Goal: Task Accomplishment & Management: Manage account settings

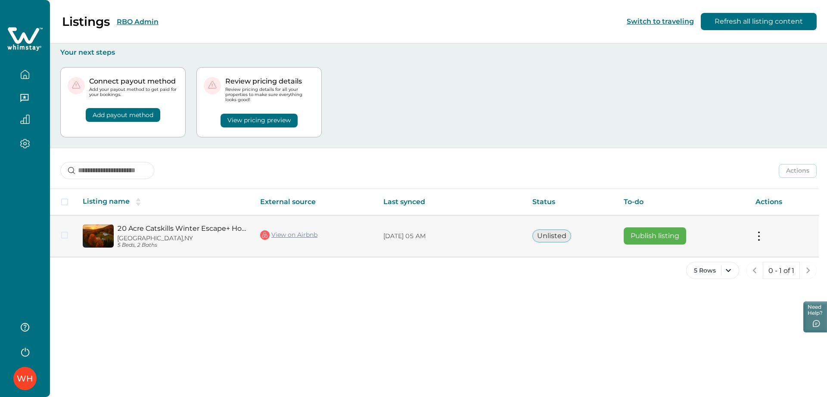
click at [642, 245] on td "Publish listing" at bounding box center [683, 236] width 132 height 42
click at [640, 240] on button "Publish listing" at bounding box center [655, 236] width 62 height 17
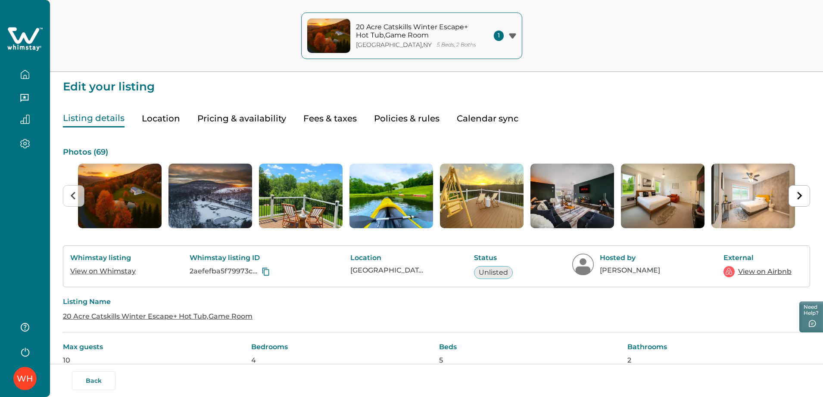
click at [230, 115] on button "Pricing & availability" at bounding box center [241, 119] width 89 height 18
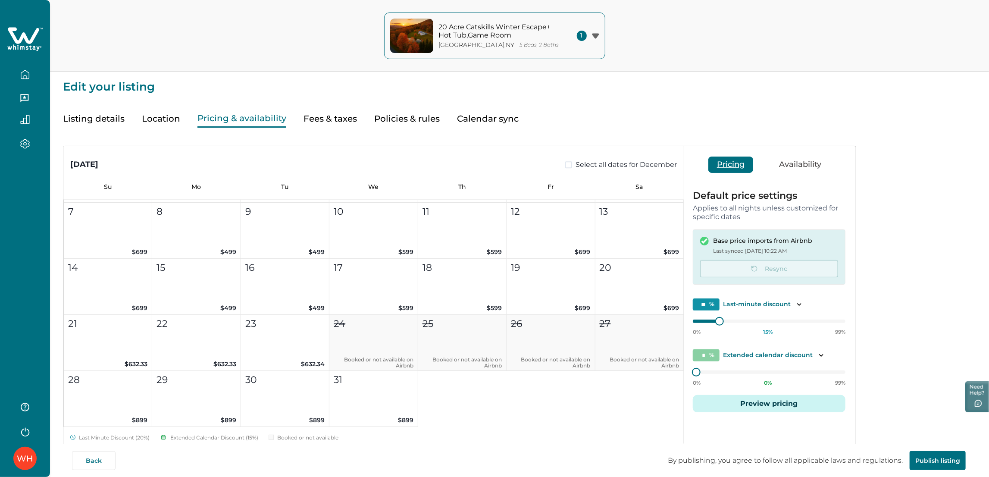
scroll to position [1590, 0]
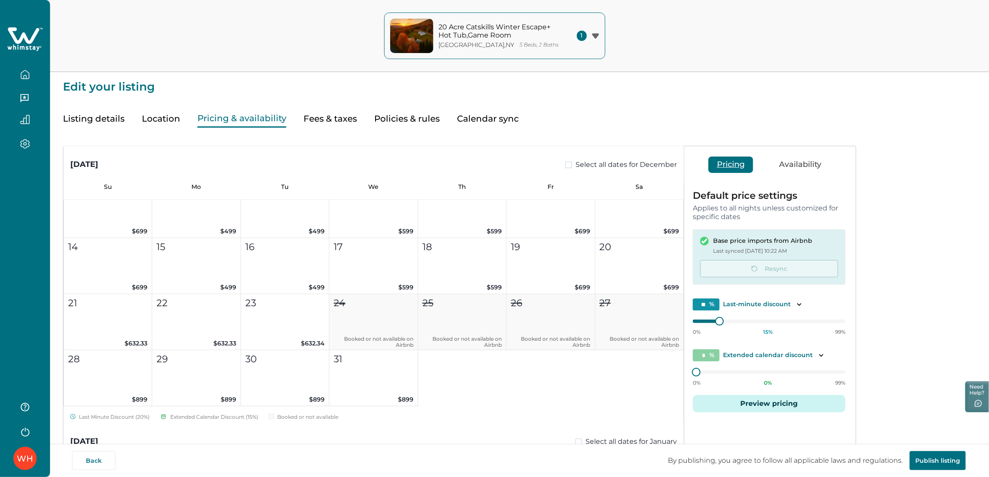
click at [800, 160] on button "Availability" at bounding box center [799, 164] width 59 height 16
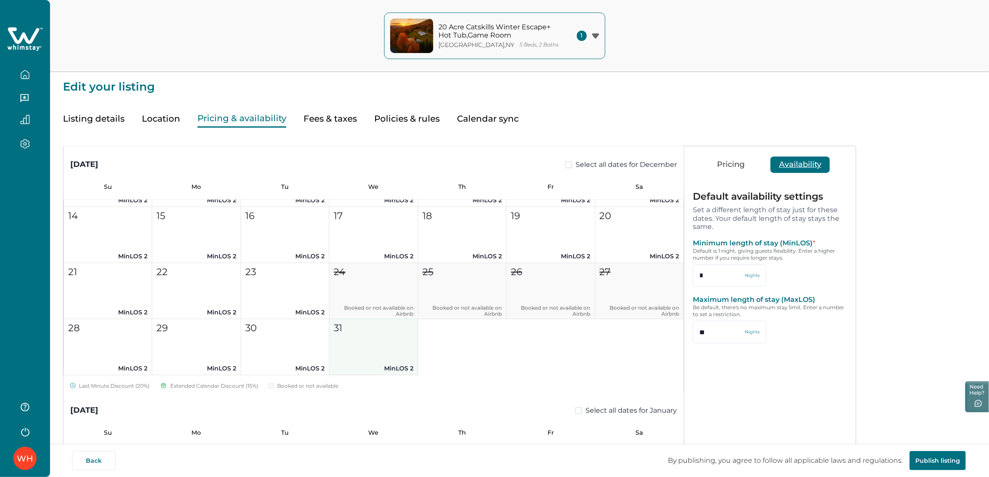
scroll to position [1637, 0]
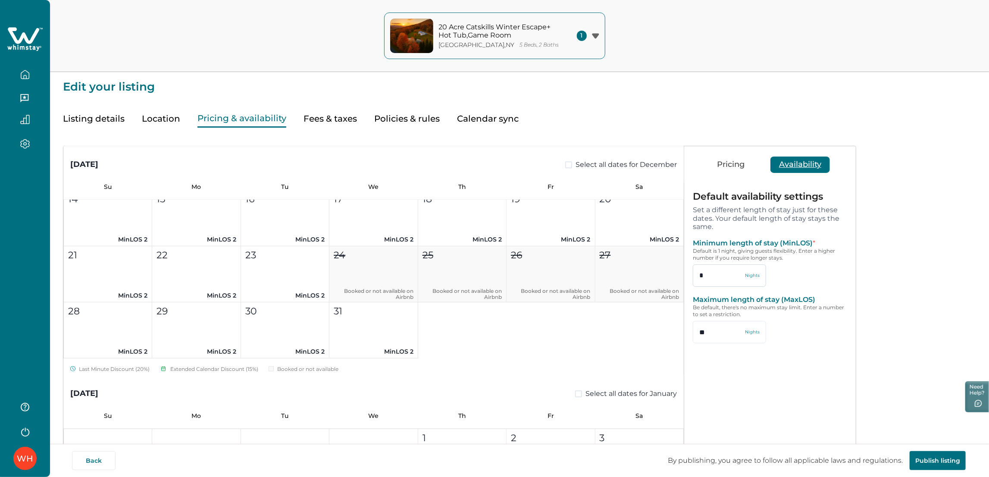
drag, startPoint x: 714, startPoint y: 277, endPoint x: 692, endPoint y: 276, distance: 21.6
click at [692, 276] on input "*" at bounding box center [728, 275] width 73 height 22
click at [722, 274] on input "*" at bounding box center [728, 275] width 73 height 22
click at [125, 285] on button "21 MinLOS 2" at bounding box center [108, 274] width 88 height 56
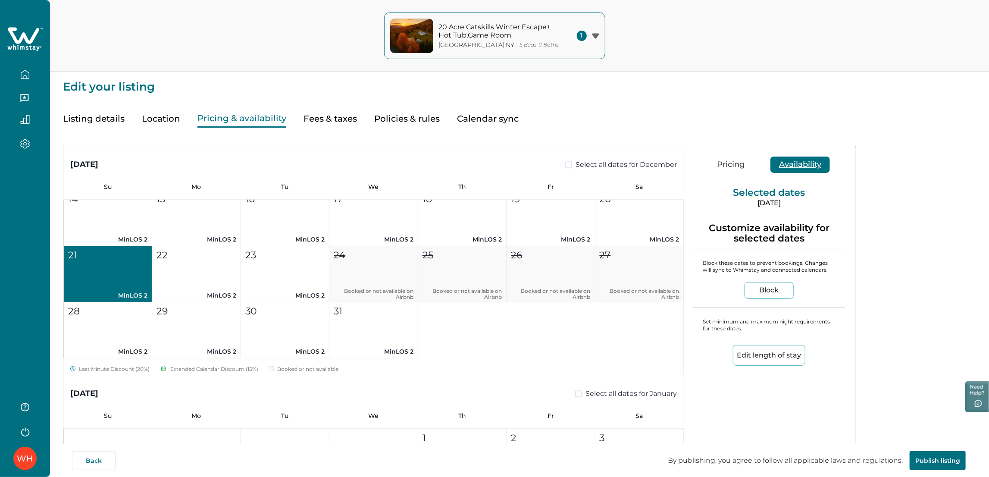
click at [769, 354] on button "Edit length of stay" at bounding box center [769, 355] width 72 height 21
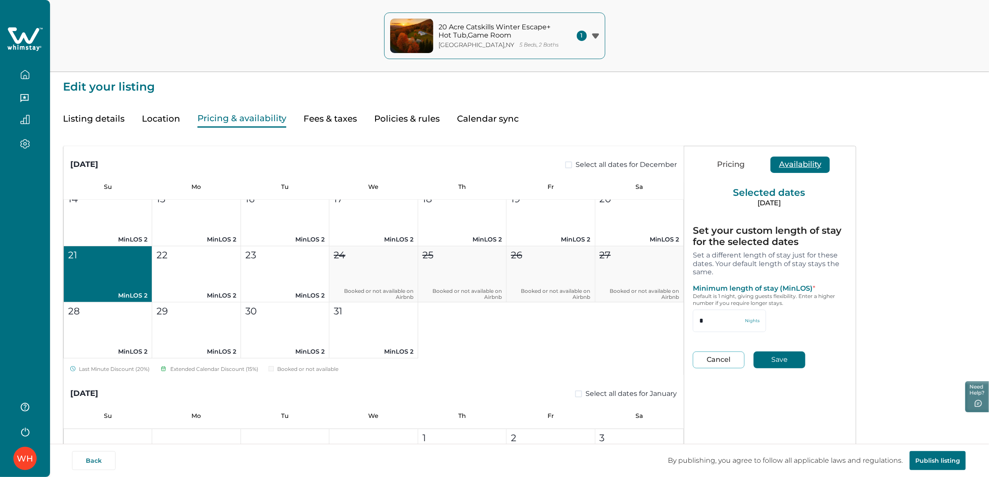
drag, startPoint x: 726, startPoint y: 321, endPoint x: 673, endPoint y: 326, distance: 52.8
click at [673, 326] on div "August 2025 Select all dates for August Su Mo Tu We Th Fr Sa 1 2 3 4 5 6 7 8 9 …" at bounding box center [459, 360] width 792 height 429
type input "*"
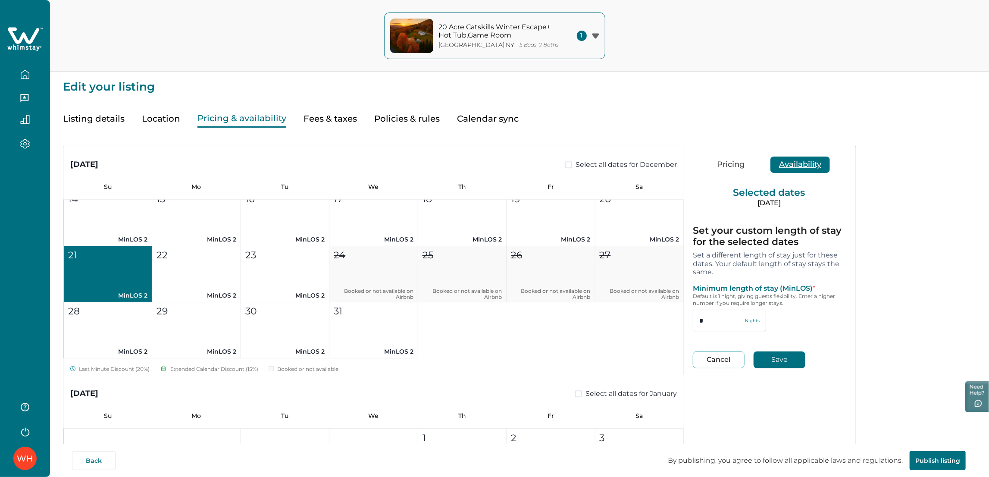
click at [780, 357] on button "Save" at bounding box center [779, 359] width 52 height 17
click at [717, 363] on button "Cancel" at bounding box center [718, 359] width 52 height 17
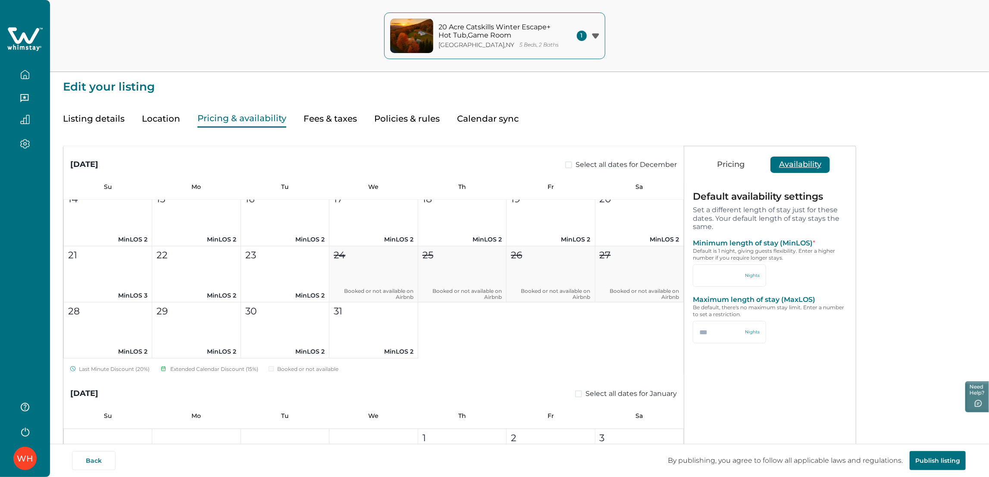
type input "*"
type input "**"
click at [122, 273] on button "21 MinLOS 3" at bounding box center [108, 274] width 88 height 56
type input "*"
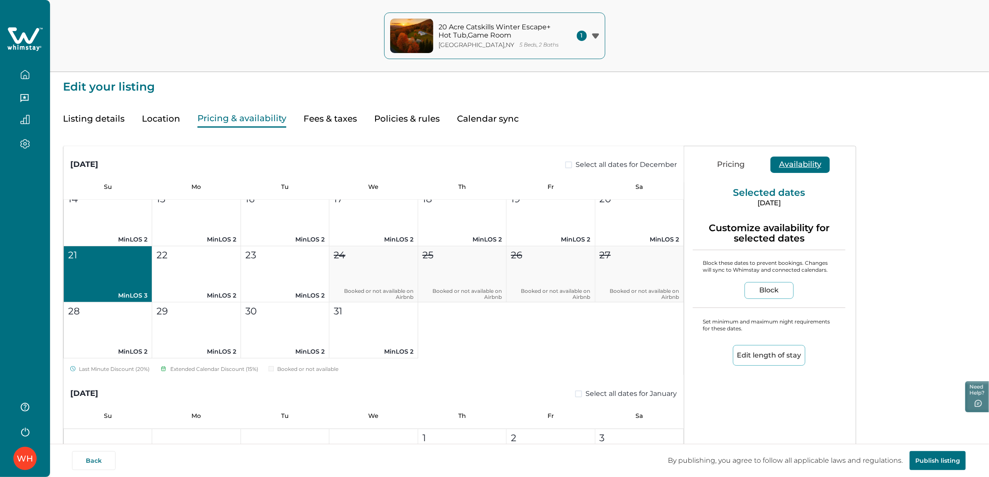
click at [784, 360] on button "Edit length of stay" at bounding box center [769, 355] width 72 height 21
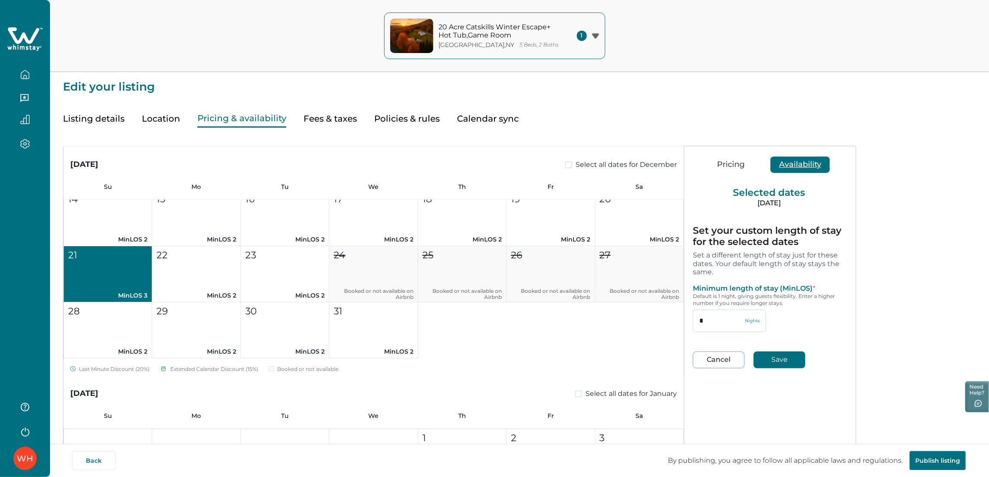
drag, startPoint x: 703, startPoint y: 324, endPoint x: 695, endPoint y: 324, distance: 7.8
click at [695, 324] on input "*" at bounding box center [728, 320] width 73 height 22
type input "*"
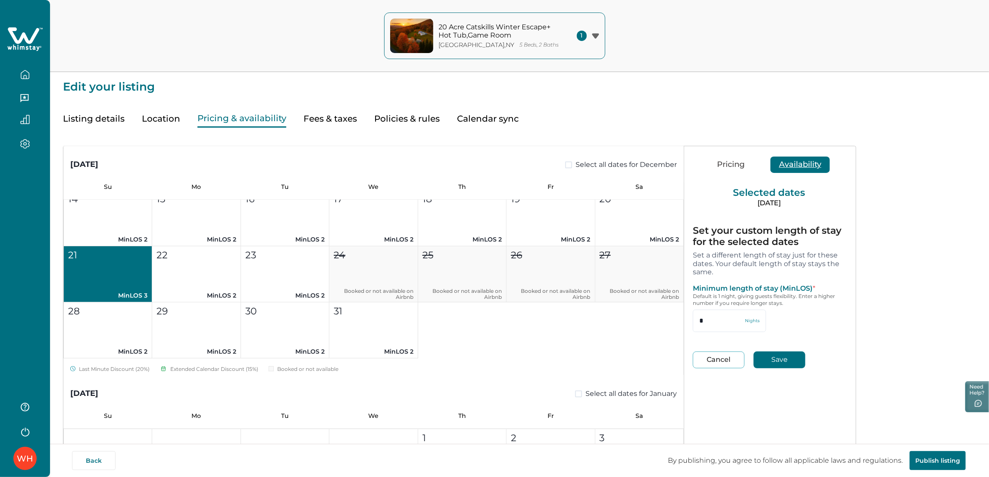
click at [795, 360] on button "Save" at bounding box center [779, 359] width 52 height 17
click at [723, 356] on button "Cancel" at bounding box center [718, 359] width 52 height 17
type input "*"
type input "**"
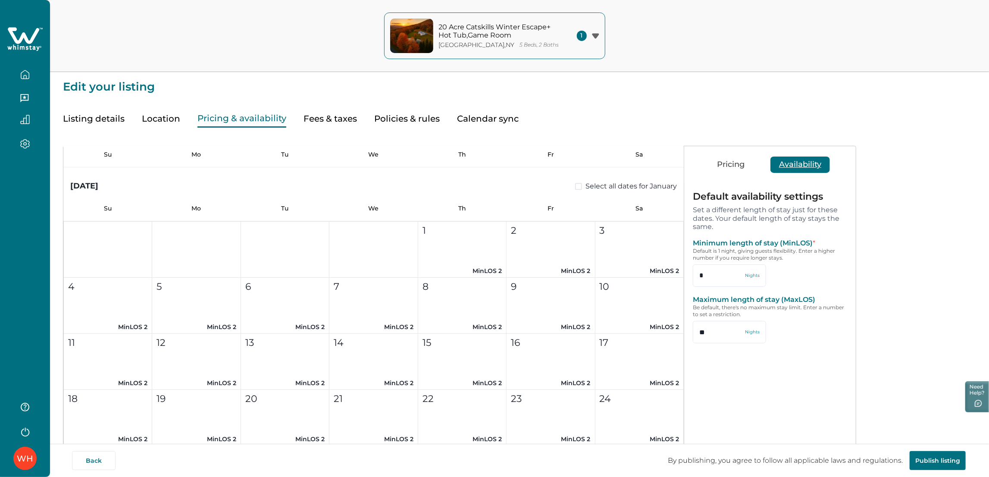
scroll to position [1865, 0]
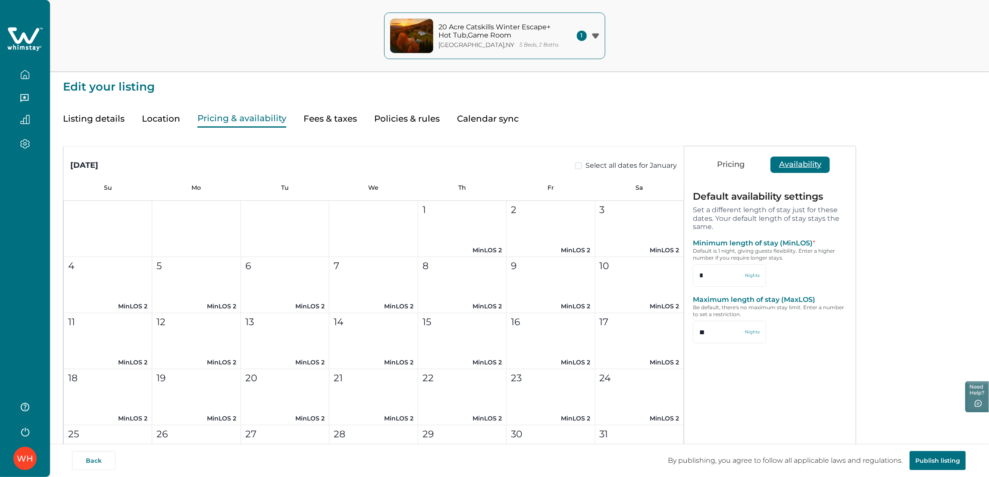
drag, startPoint x: 33, startPoint y: 62, endPoint x: 33, endPoint y: 67, distance: 4.7
click at [33, 65] on div at bounding box center [25, 71] width 36 height 24
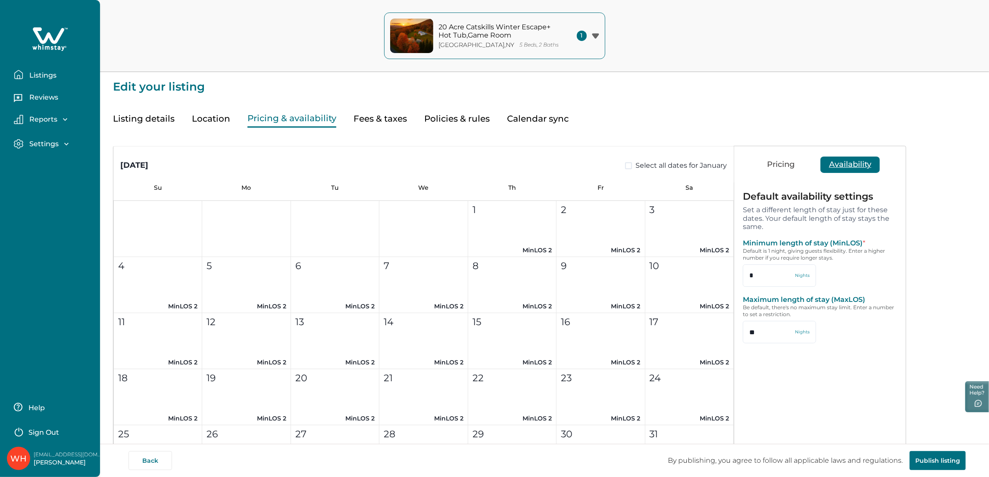
click at [30, 73] on p "Listings" at bounding box center [42, 75] width 30 height 9
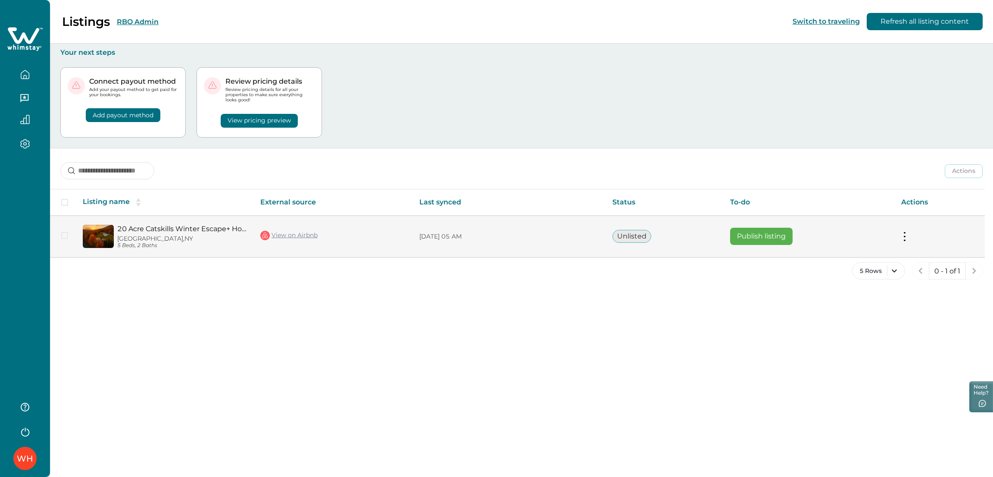
click at [782, 232] on button "Publish listing" at bounding box center [761, 236] width 62 height 17
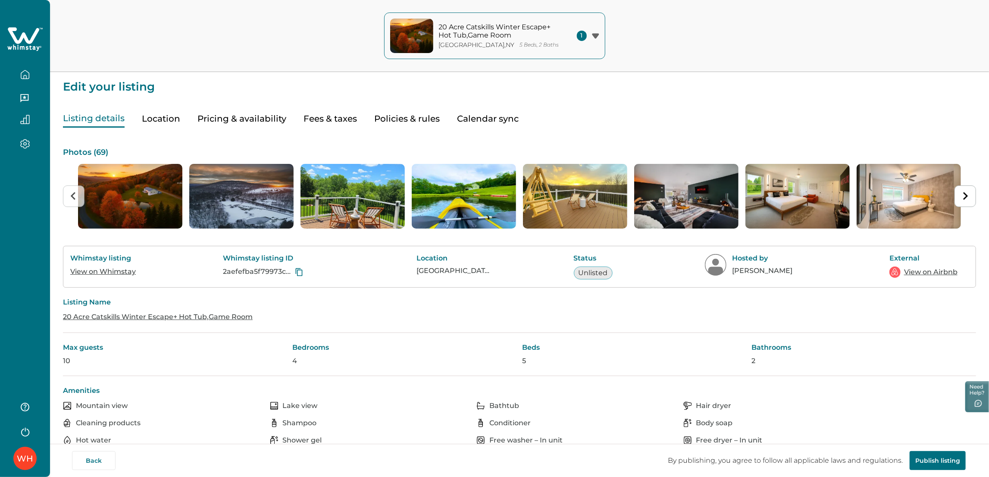
click at [263, 115] on button "Pricing & availability" at bounding box center [241, 119] width 89 height 18
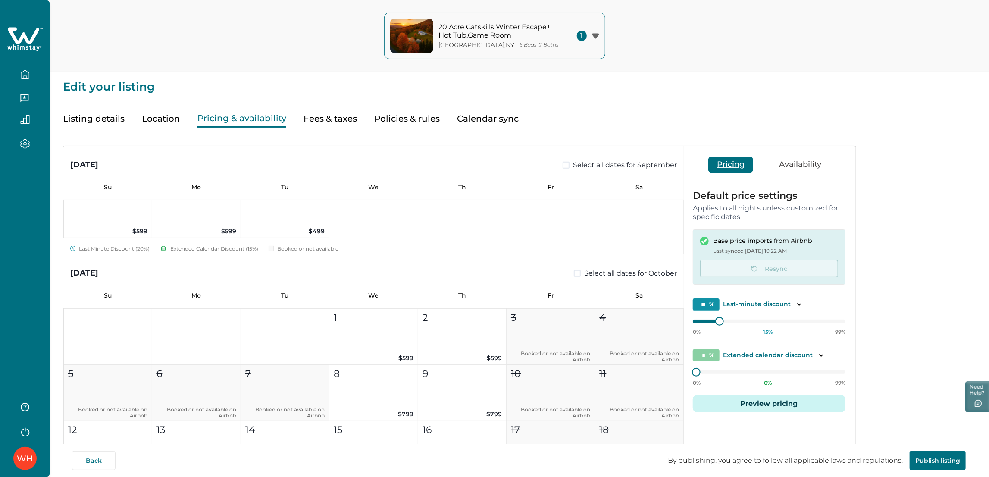
scroll to position [655, 0]
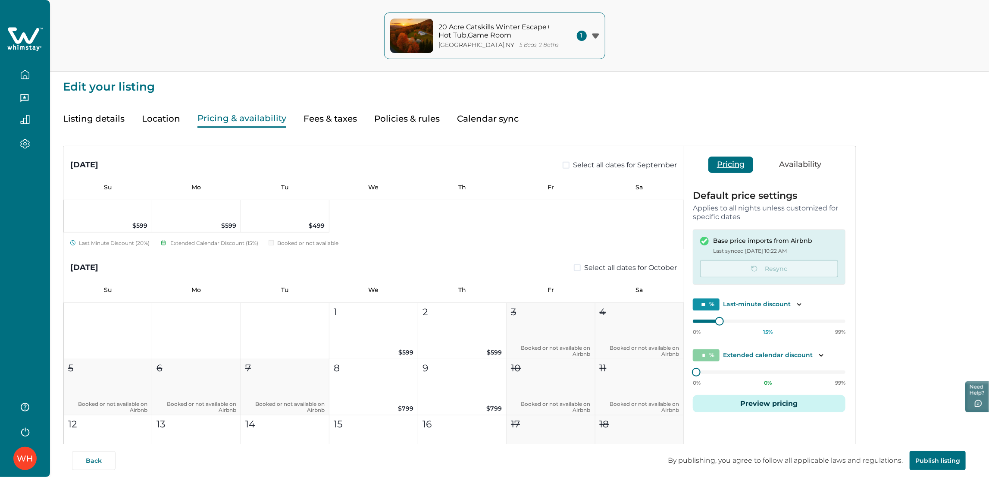
click at [780, 161] on button "Availability" at bounding box center [799, 164] width 59 height 16
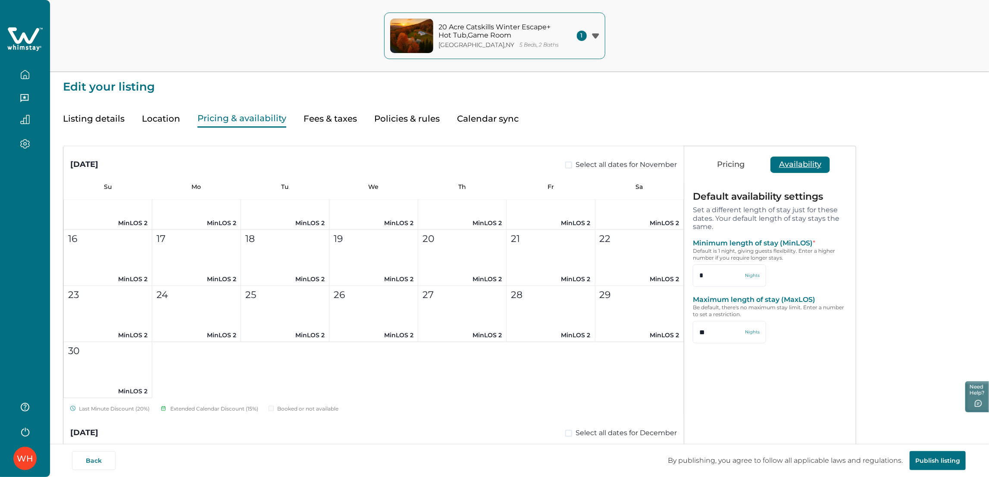
scroll to position [1245, 0]
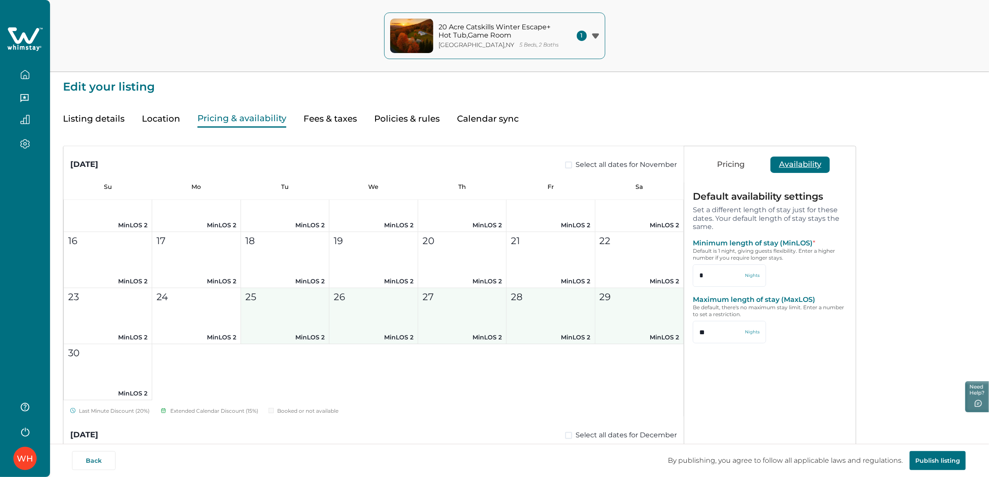
drag, startPoint x: 312, startPoint y: 322, endPoint x: 614, endPoint y: 311, distance: 303.1
click at [614, 311] on div "1 MinLOS 2 2 MinLOS 2 3 MinLOS 2 4 MinLOS 2 5 MinLOS 2 6 MinLOS 2 7 MinLOS 2 8 …" at bounding box center [373, 231] width 620 height 337
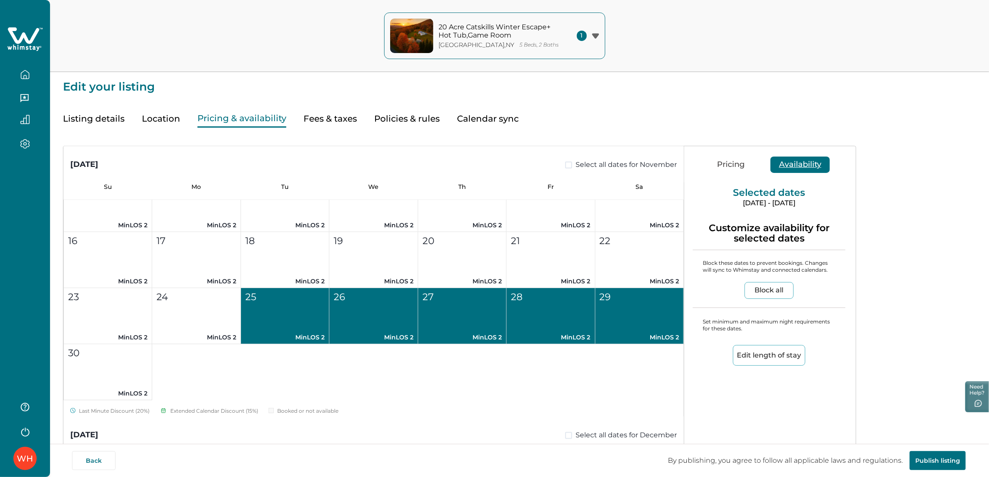
click at [766, 350] on button "Edit length of stay" at bounding box center [769, 355] width 72 height 21
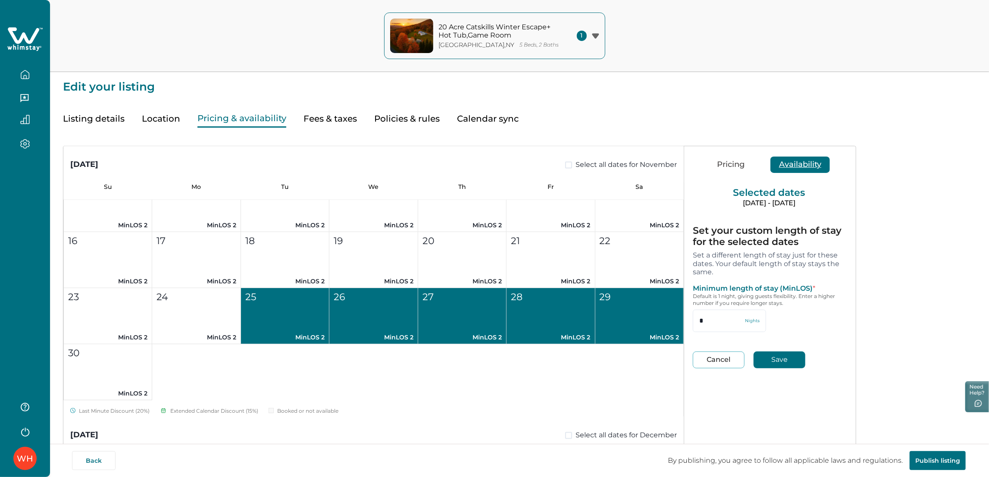
drag, startPoint x: 730, startPoint y: 318, endPoint x: 656, endPoint y: 321, distance: 73.3
click at [655, 319] on div "August 2025 Select all dates for August Su Mo Tu We Th Fr Sa 1 2 3 4 5 6 7 8 9 …" at bounding box center [459, 360] width 792 height 429
click at [731, 358] on button "Cancel" at bounding box center [718, 359] width 52 height 17
type input "*"
type input "**"
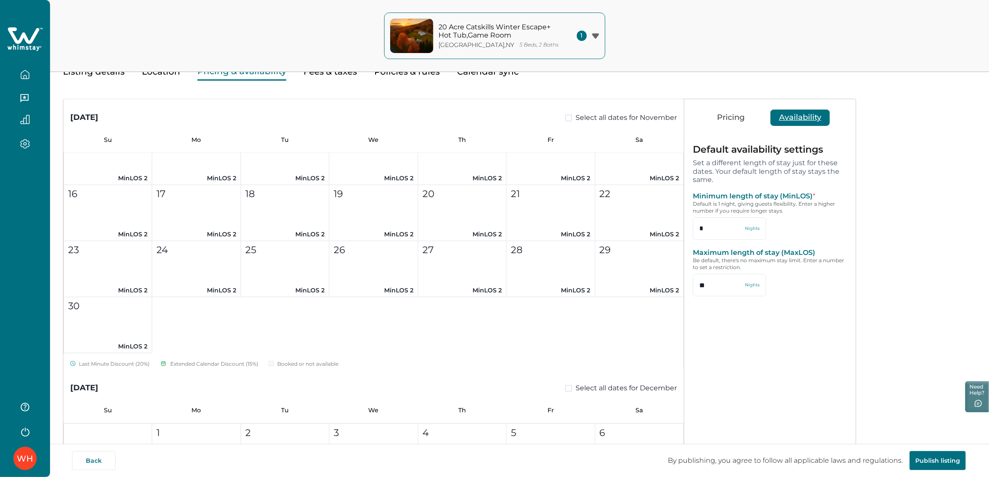
scroll to position [51, 0]
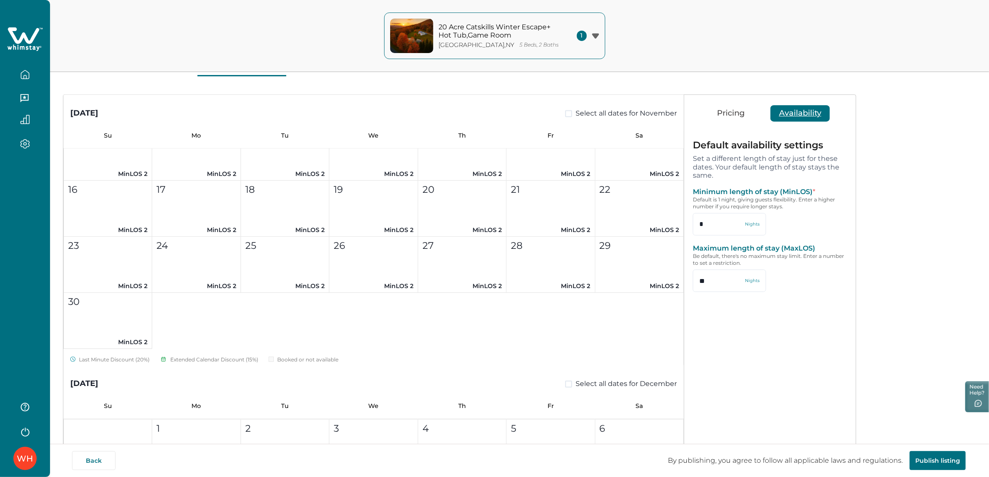
click at [731, 367] on div "Pricing Availability Default price settings Applies to all nights unless custom…" at bounding box center [769, 309] width 170 height 429
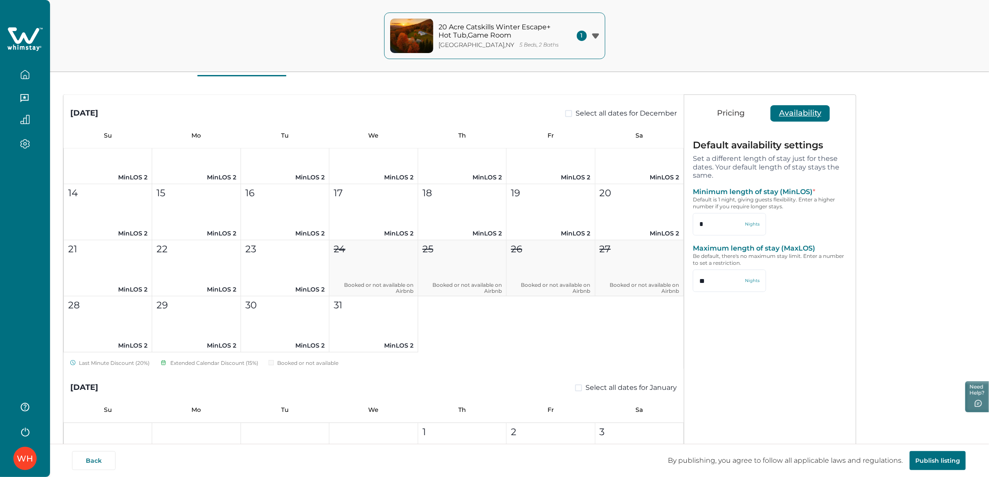
scroll to position [1594, 0]
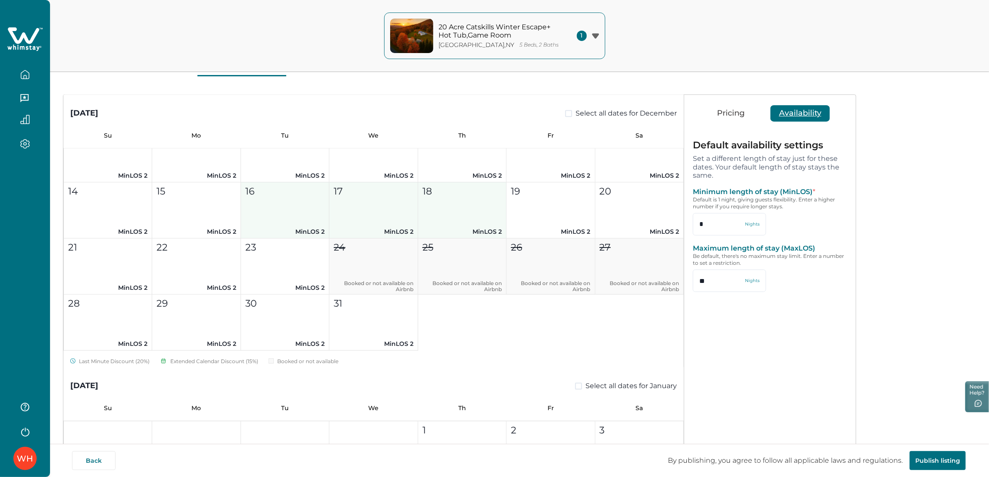
drag, startPoint x: 285, startPoint y: 216, endPoint x: 496, endPoint y: 197, distance: 211.5
click at [496, 197] on div "1 MinLOS 2 2 MinLOS 2 3 MinLOS 2 4 MinLOS 2 5 MinLOS 2 6 MinLOS 2 7 MinLOS 2 8 …" at bounding box center [373, 210] width 620 height 281
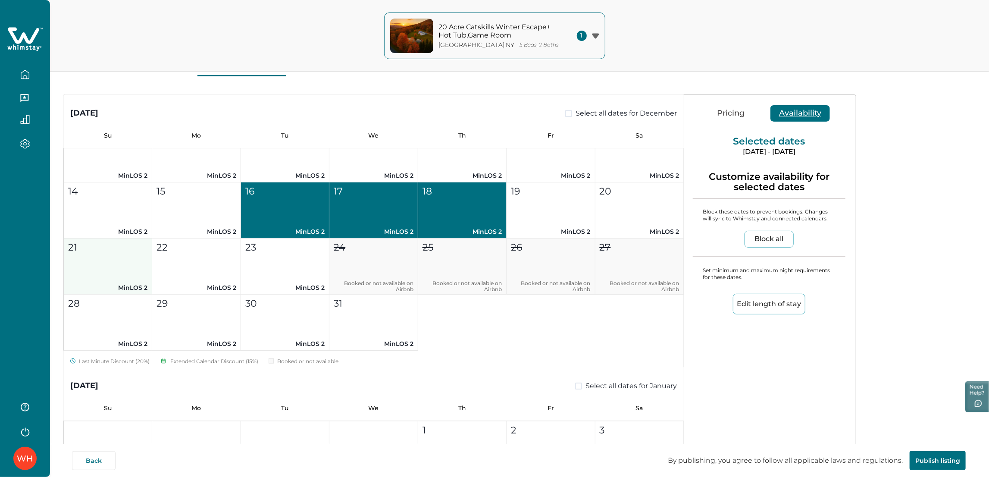
click at [130, 279] on button "21 MinLOS 2" at bounding box center [108, 266] width 88 height 56
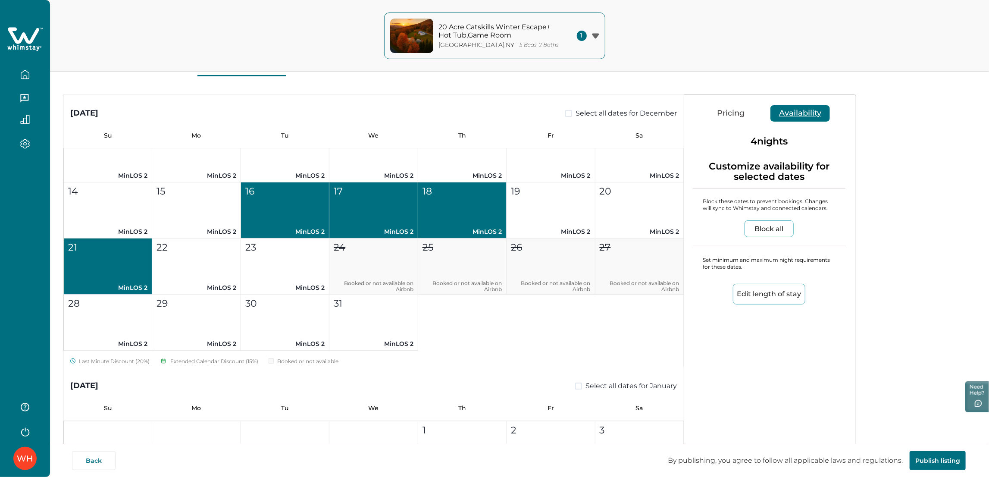
click at [302, 186] on div "16" at bounding box center [284, 191] width 79 height 14
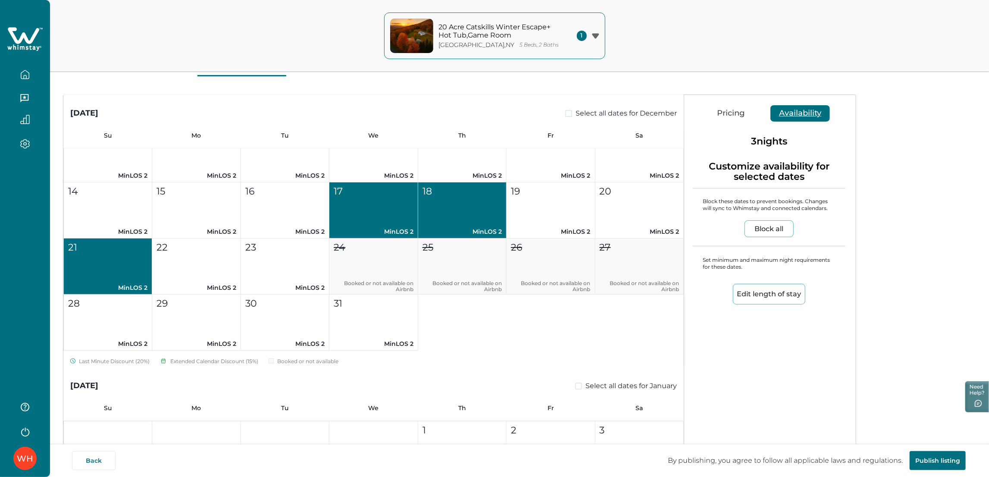
click at [382, 198] on div "17" at bounding box center [373, 191] width 79 height 14
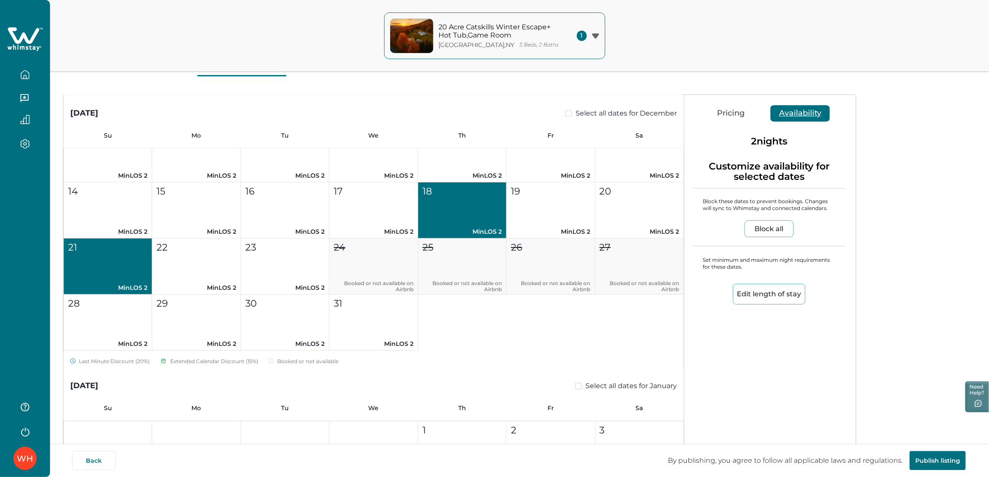
click at [464, 198] on div "18" at bounding box center [461, 191] width 79 height 14
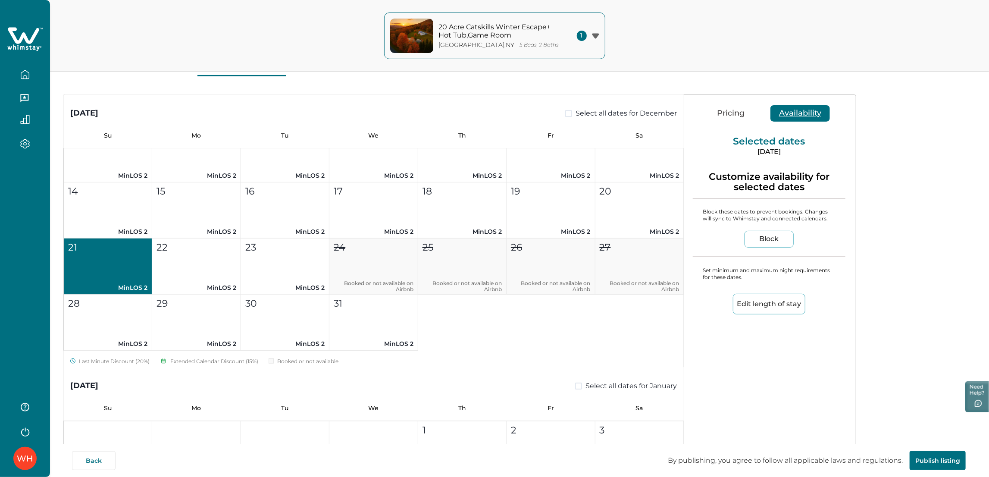
click at [774, 301] on button "Edit length of stay" at bounding box center [769, 303] width 72 height 21
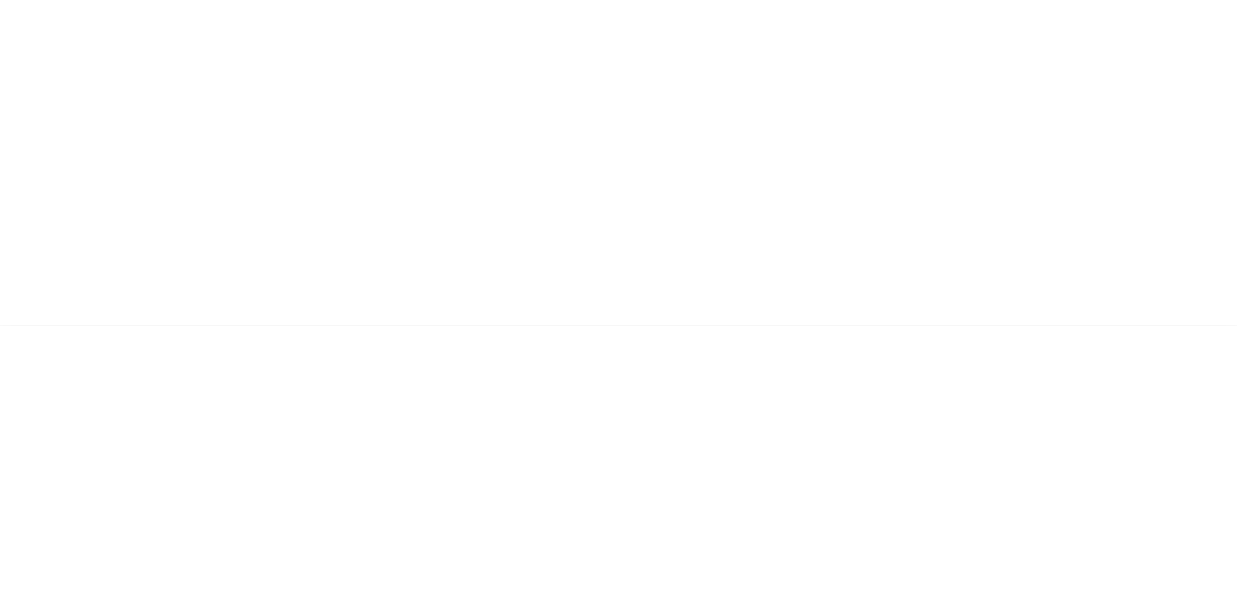
scroll to position [0, 0]
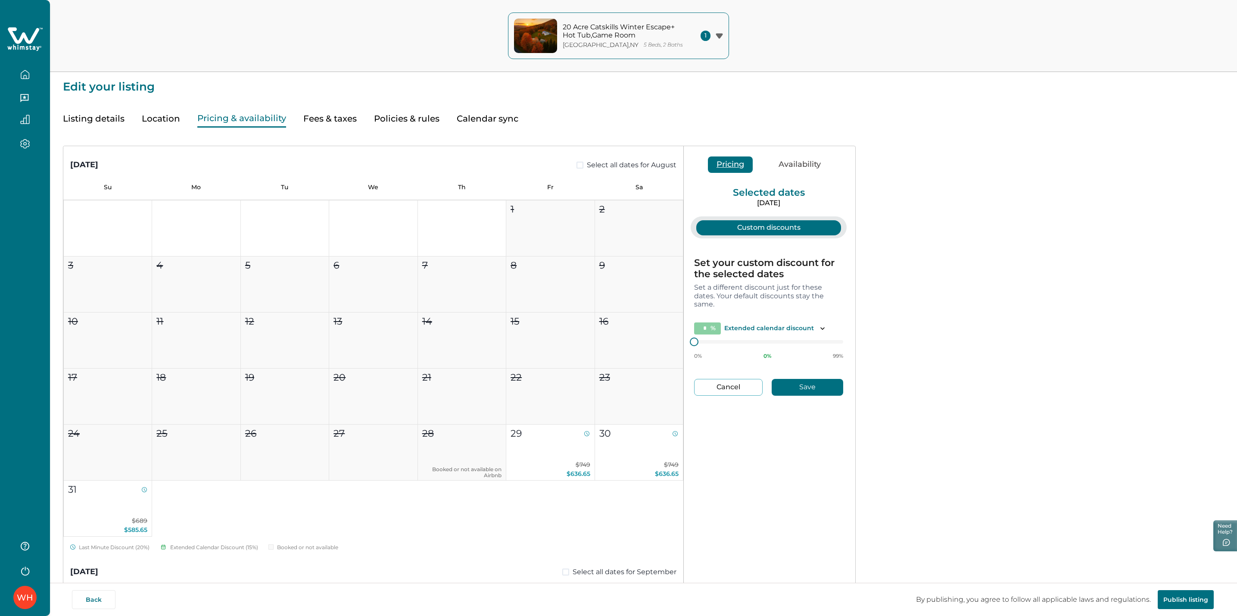
type input "**"
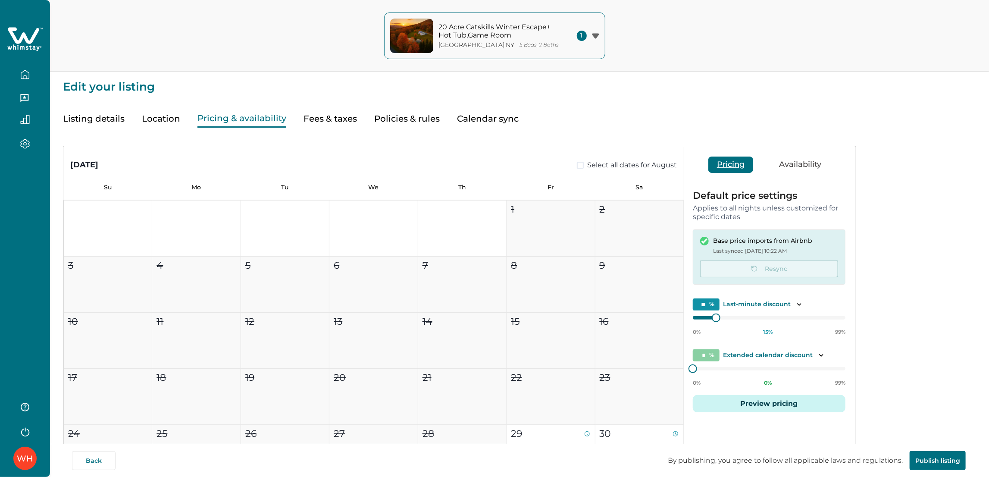
type input "**"
click at [751, 402] on button "Preview pricing" at bounding box center [768, 403] width 153 height 17
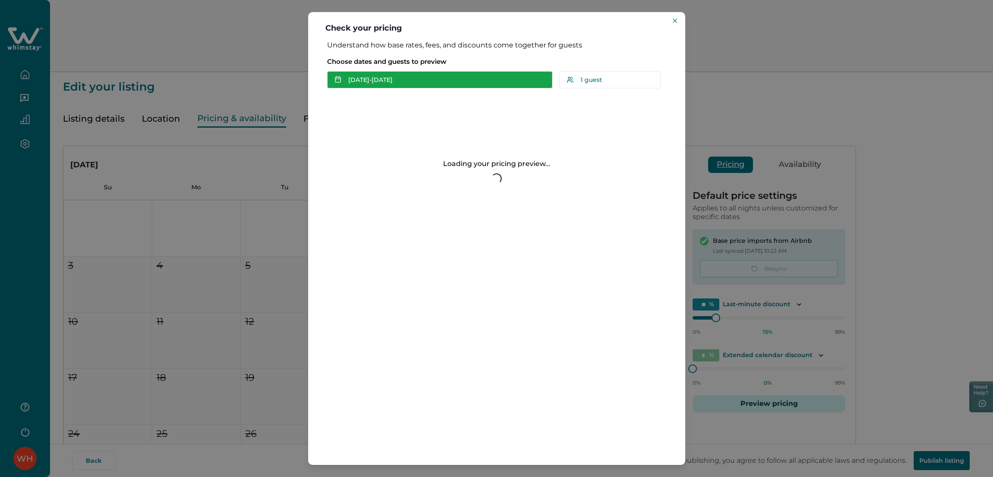
click at [395, 73] on button "[DATE] - [DATE]" at bounding box center [439, 79] width 225 height 17
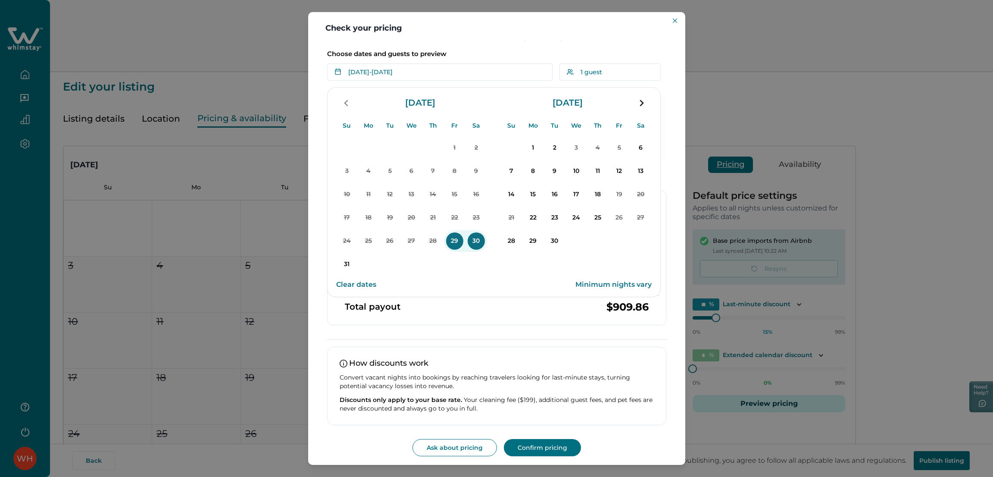
scroll to position [9, 0]
click at [646, 93] on div at bounding box center [641, 101] width 17 height 17
click at [633, 101] on button "navigation button" at bounding box center [641, 101] width 17 height 17
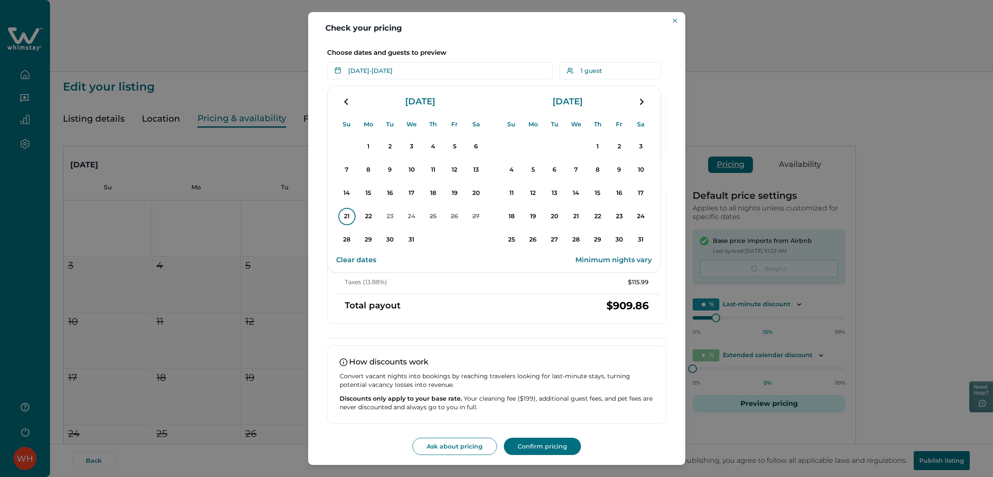
click at [341, 214] on p "21" at bounding box center [346, 216] width 17 height 17
click at [363, 256] on button "Clear dates" at bounding box center [356, 259] width 40 height 17
click at [348, 221] on p "21" at bounding box center [346, 216] width 17 height 17
click at [673, 21] on icon "Close" at bounding box center [675, 21] width 4 height 4
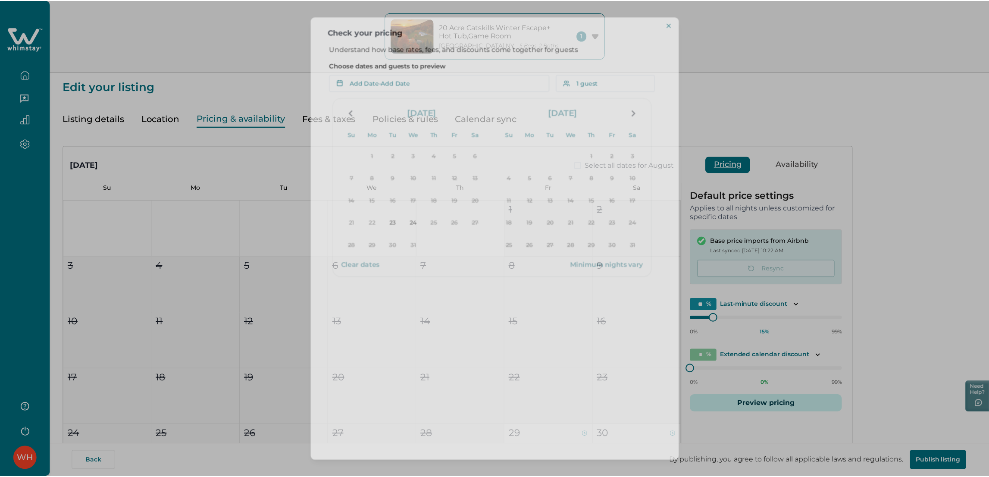
scroll to position [0, 0]
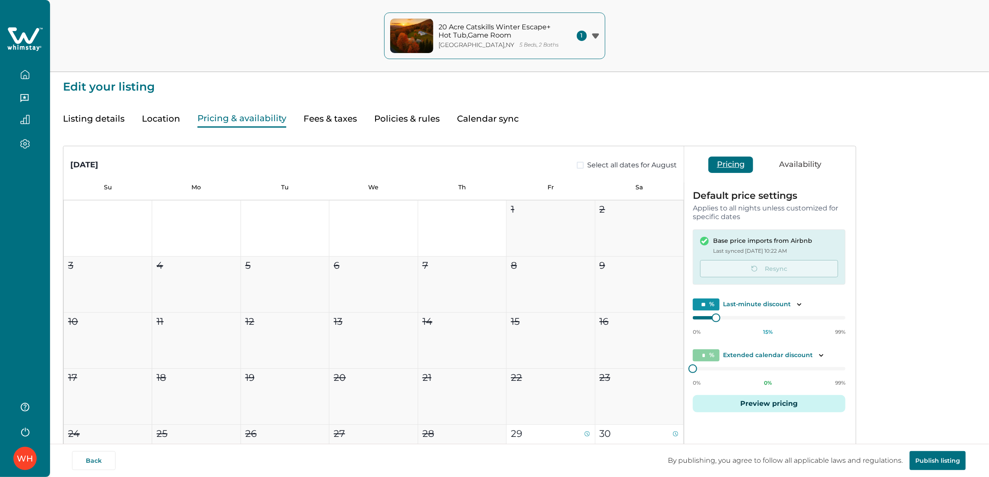
type input "**"
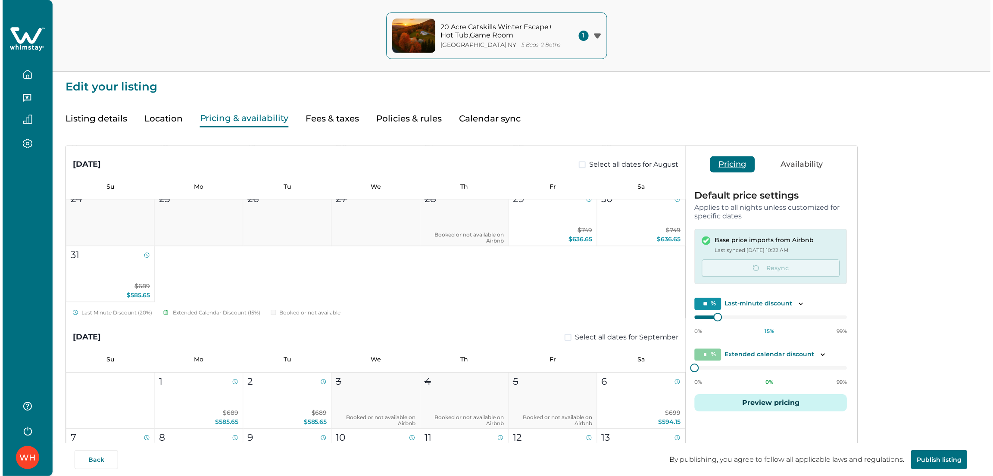
scroll to position [237, 0]
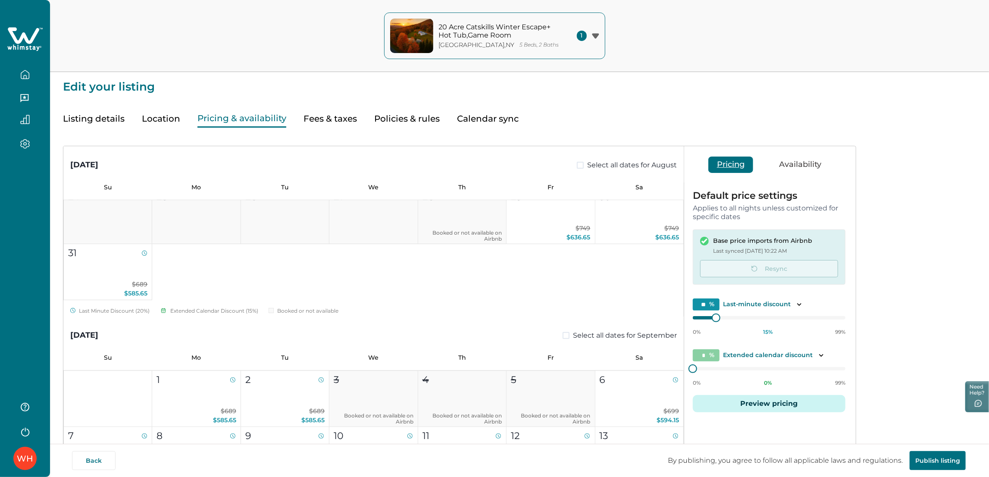
click at [748, 408] on button "Preview pricing" at bounding box center [768, 403] width 153 height 17
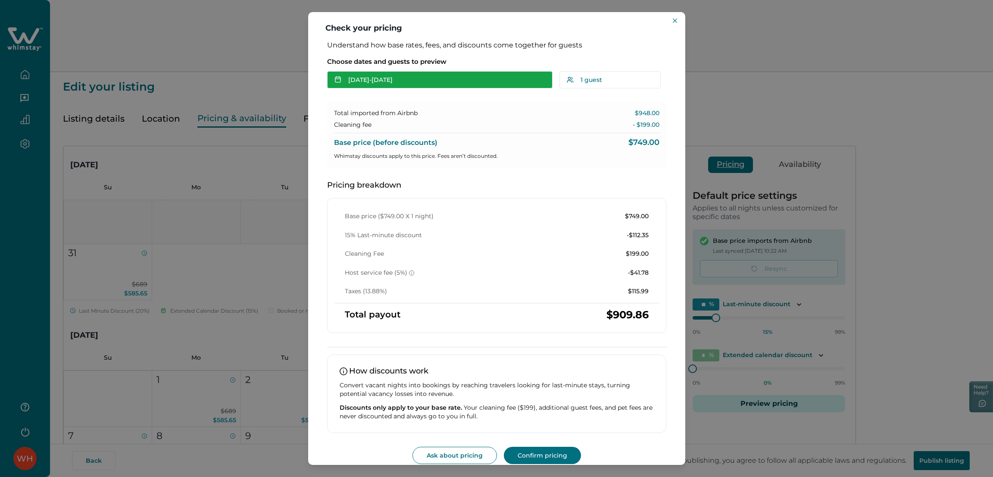
click at [428, 82] on button "[DATE] - [DATE]" at bounding box center [439, 79] width 225 height 17
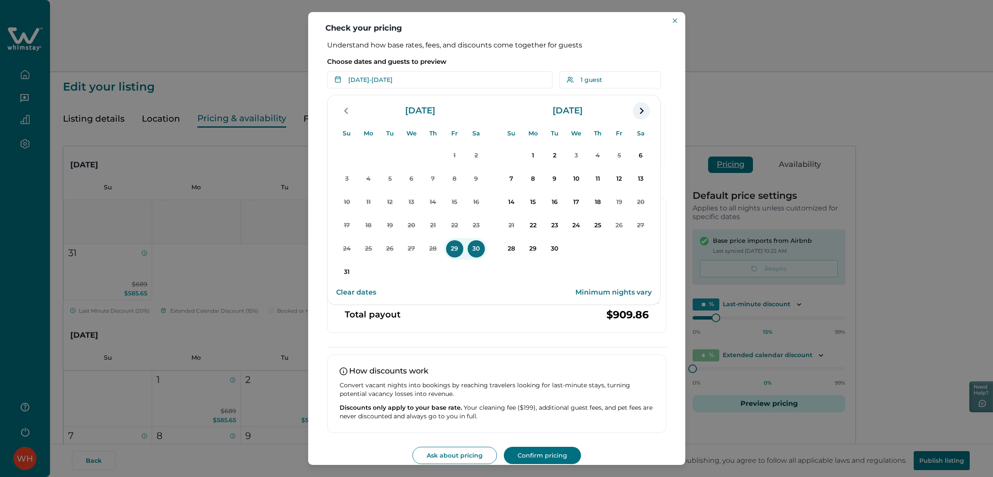
click at [643, 110] on icon "navigation button" at bounding box center [641, 111] width 14 height 16
click at [645, 112] on icon "navigation button" at bounding box center [641, 111] width 14 height 16
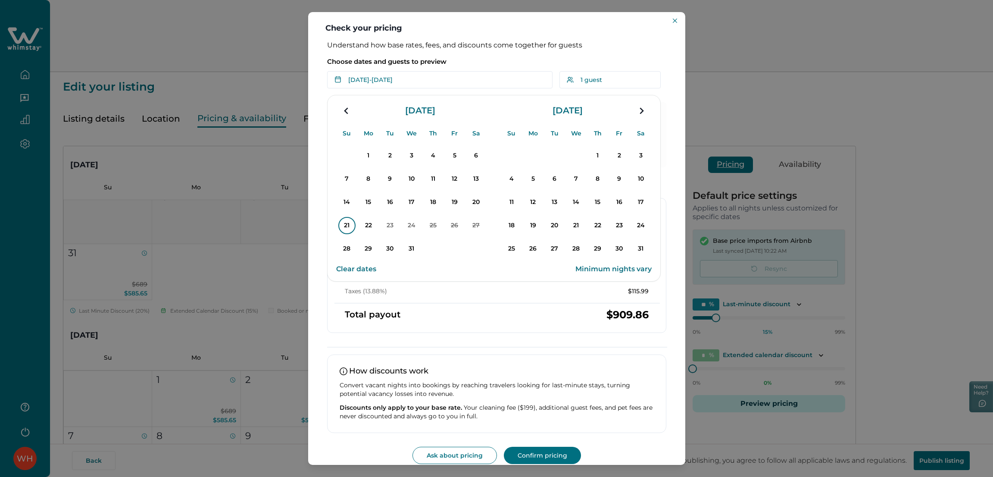
click at [343, 225] on p "21" at bounding box center [346, 225] width 17 height 17
click at [360, 269] on button "Clear dates" at bounding box center [356, 268] width 40 height 17
click at [574, 174] on p "7" at bounding box center [576, 178] width 17 height 17
click at [637, 109] on icon "navigation button" at bounding box center [641, 111] width 14 height 16
click at [358, 271] on button "Clear dates" at bounding box center [356, 268] width 40 height 17
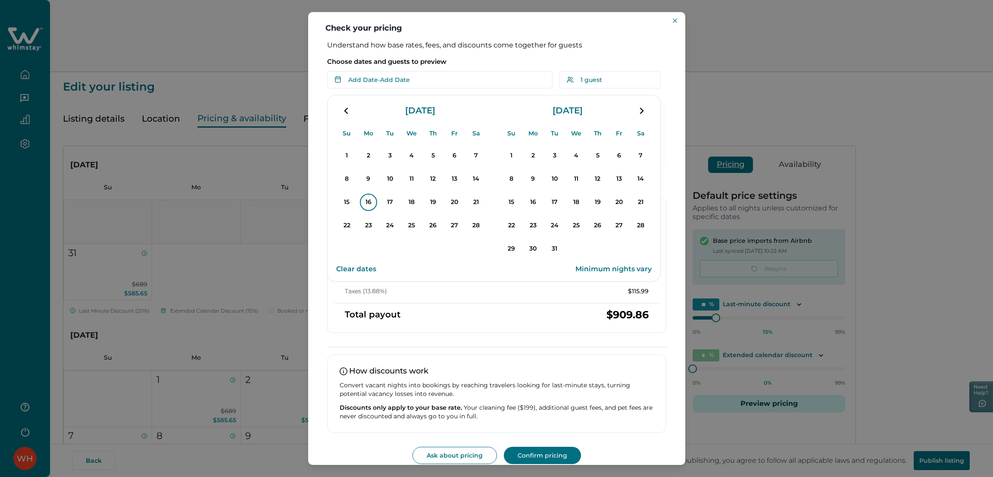
click at [366, 203] on p "16" at bounding box center [368, 201] width 17 height 17
click at [347, 112] on icon "navigation button" at bounding box center [347, 111] width 14 height 16
click at [362, 271] on button "Clear dates" at bounding box center [356, 268] width 40 height 17
click at [350, 227] on p "21" at bounding box center [346, 225] width 17 height 17
